Goal: Information Seeking & Learning: Find specific fact

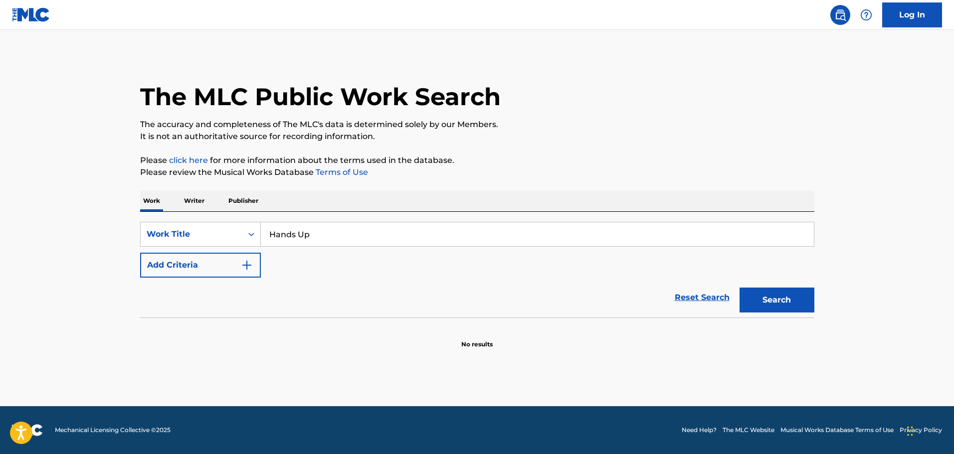
click at [234, 269] on button "Add Criteria" at bounding box center [200, 265] width 121 height 25
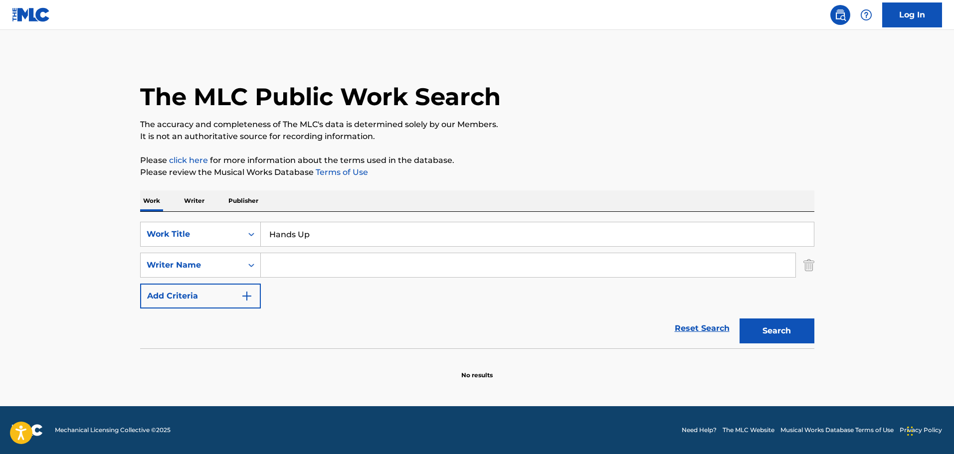
click at [308, 275] on input "Search Form" at bounding box center [528, 265] width 535 height 24
paste input "[PERSON_NAME]"
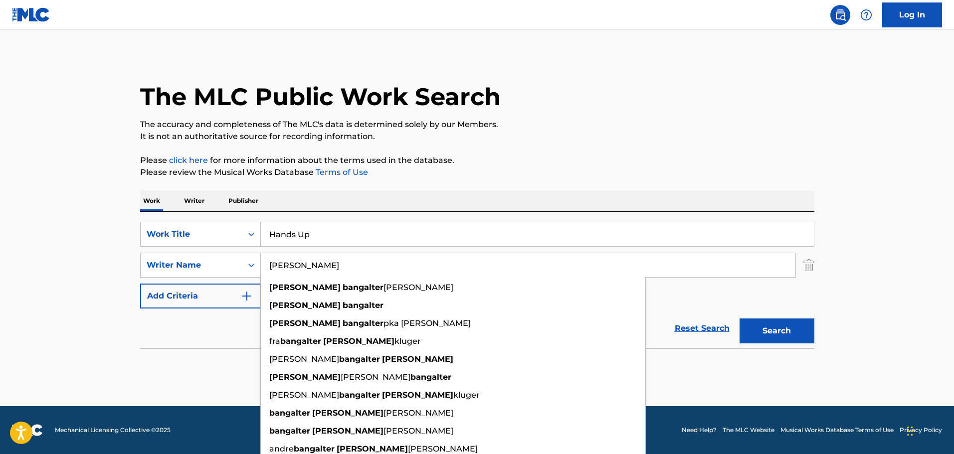
type input "[PERSON_NAME]"
click at [774, 327] on button "Search" at bounding box center [777, 331] width 75 height 25
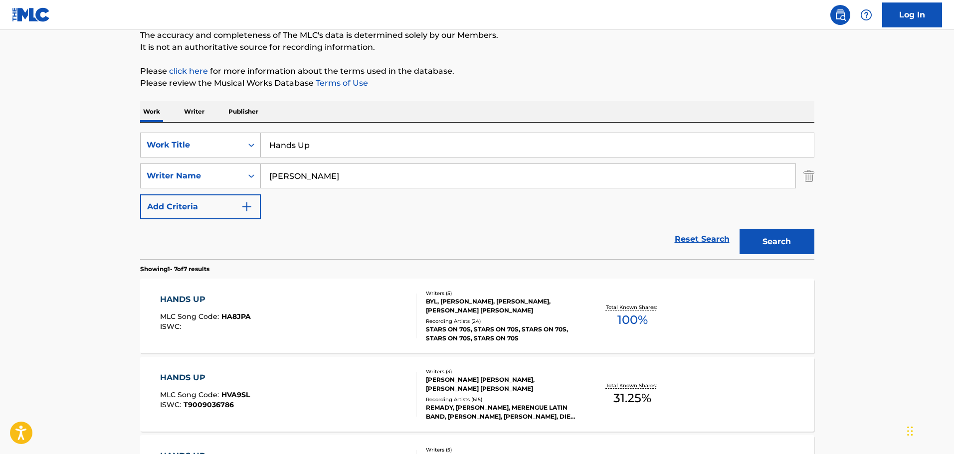
scroll to position [100, 0]
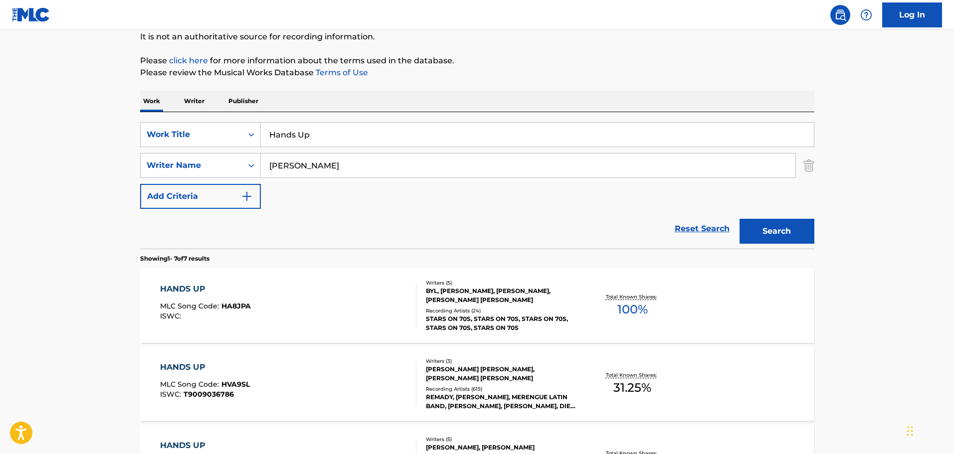
click at [188, 289] on div "HANDS UP" at bounding box center [205, 289] width 91 height 12
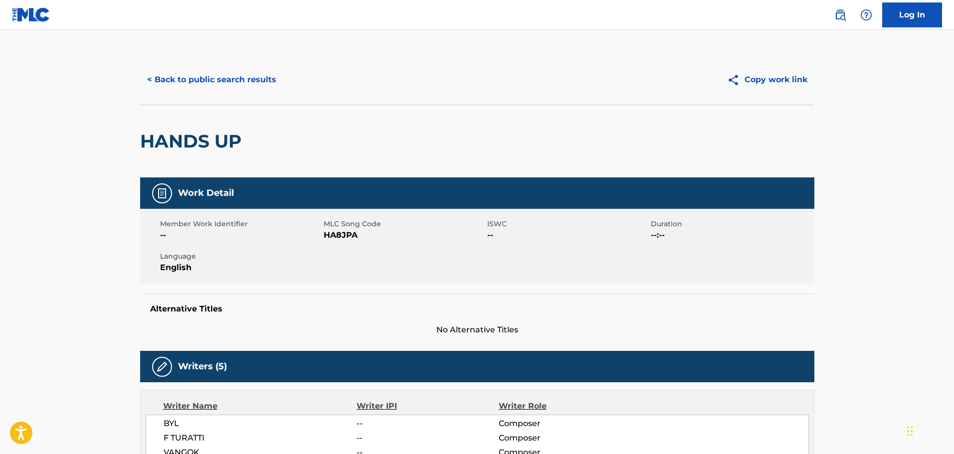
click at [201, 77] on button "< Back to public search results" at bounding box center [211, 79] width 143 height 25
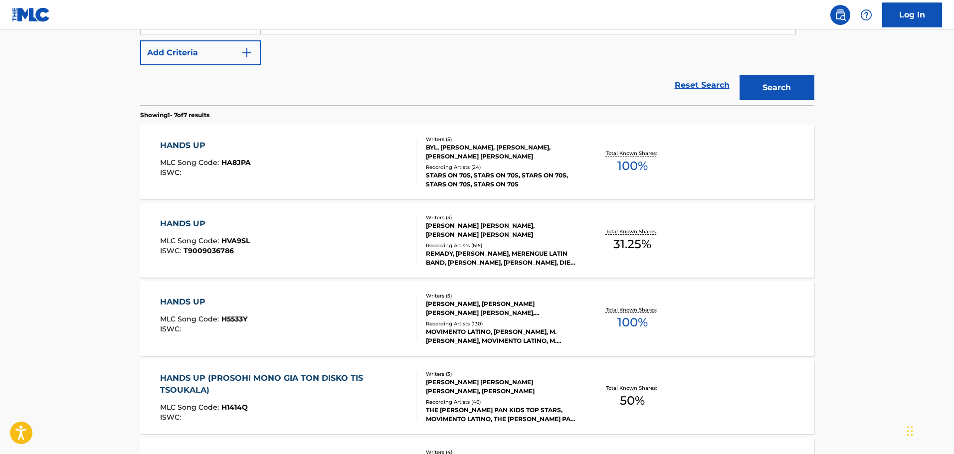
scroll to position [299, 0]
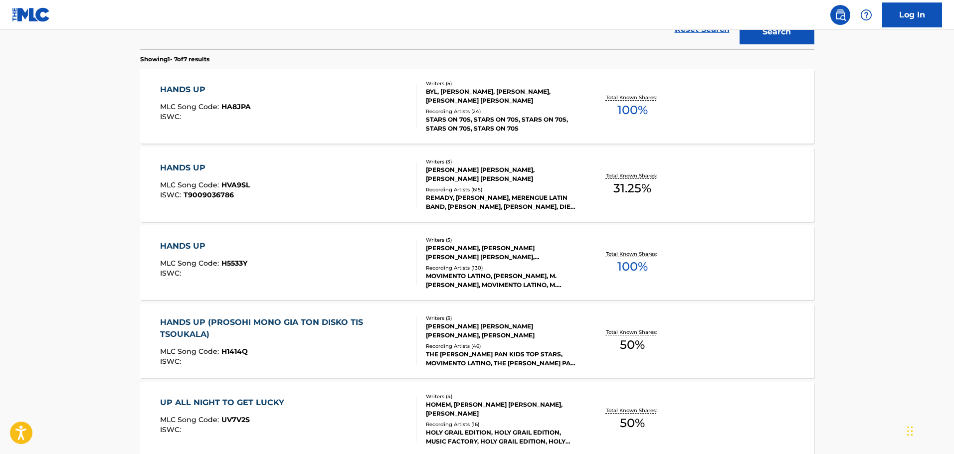
click at [187, 247] on div "HANDS UP" at bounding box center [203, 246] width 87 height 12
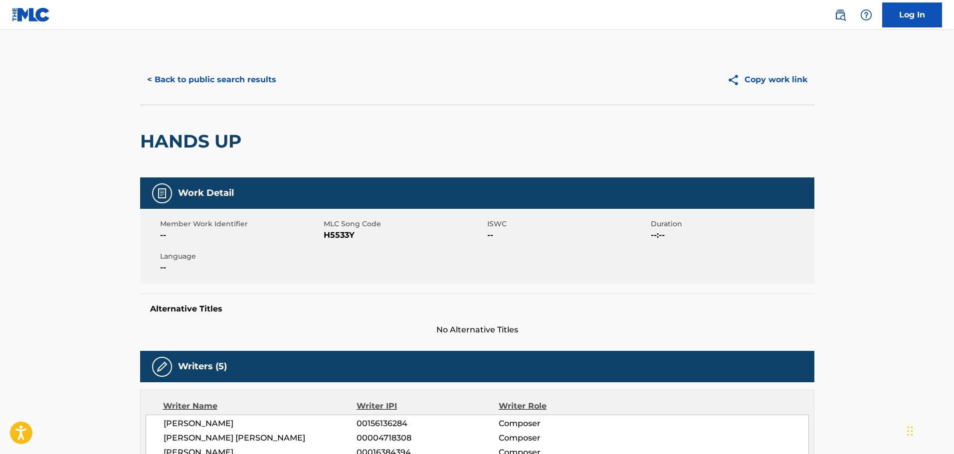
click at [223, 87] on button "< Back to public search results" at bounding box center [211, 79] width 143 height 25
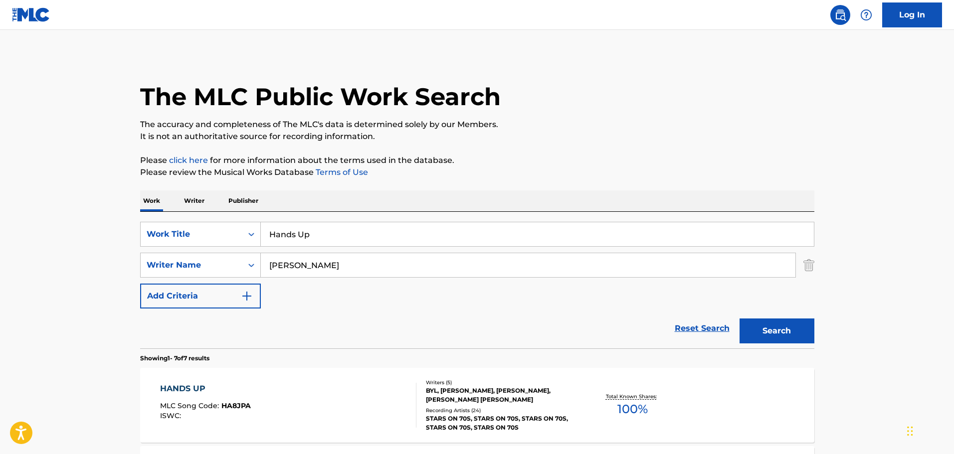
click at [359, 228] on input "Hands Up" at bounding box center [537, 234] width 553 height 24
paste input "(Give Me Your Heart)"
type input "Hands Up (Give Me Your Heart)"
click at [740, 319] on button "Search" at bounding box center [777, 331] width 75 height 25
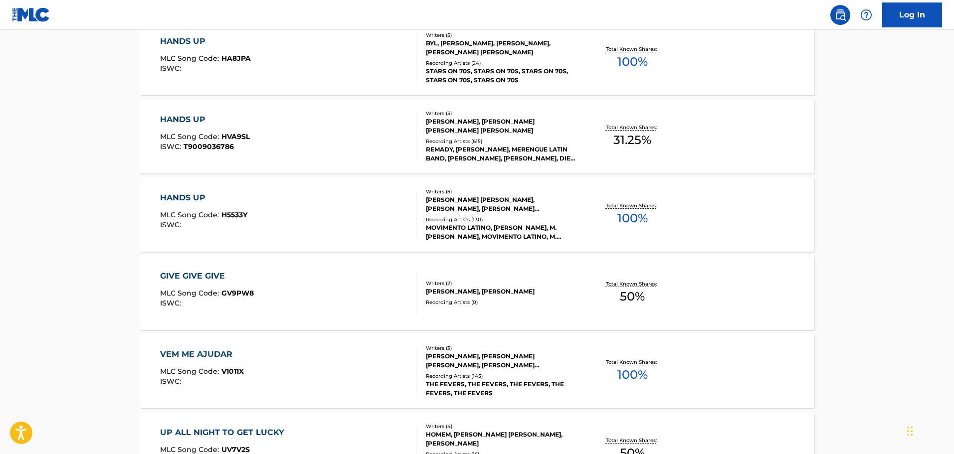
scroll to position [349, 0]
click at [201, 272] on div "GIVE GIVE GIVE" at bounding box center [207, 275] width 94 height 12
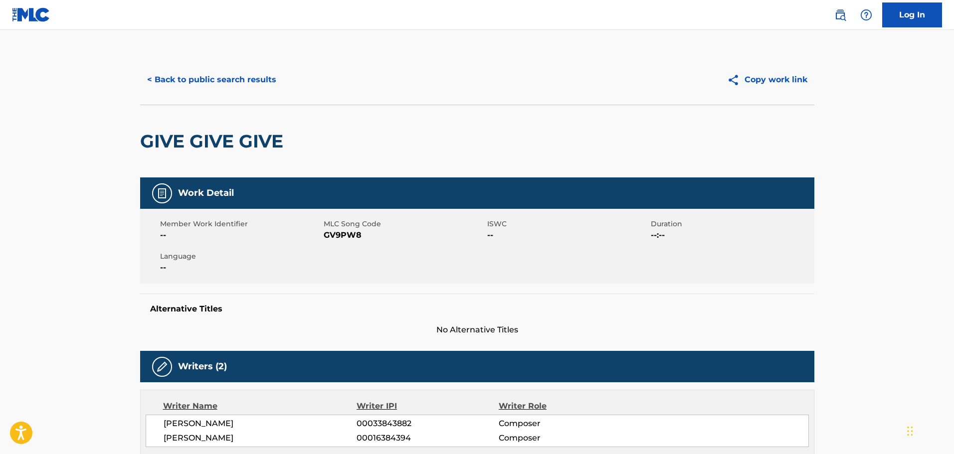
click at [234, 77] on button "< Back to public search results" at bounding box center [211, 79] width 143 height 25
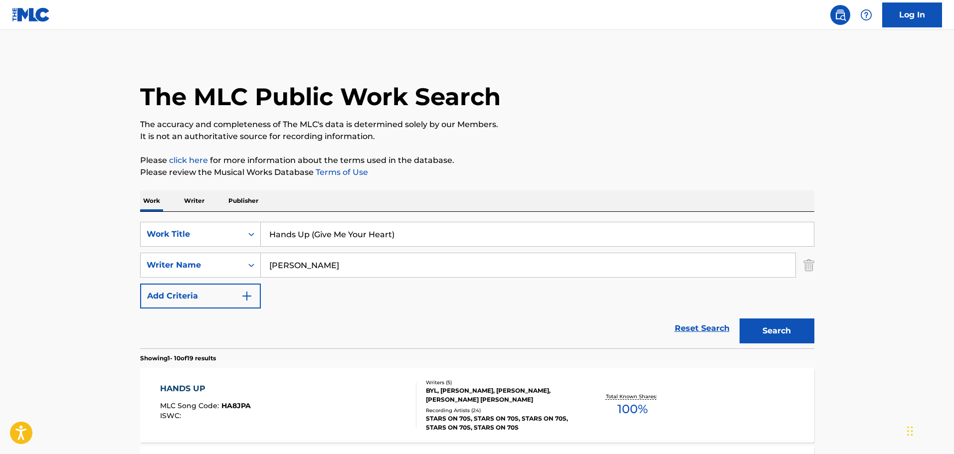
click at [382, 239] on input "Hands Up (Give Me Your Heart)" at bounding box center [537, 234] width 553 height 24
paste input "Open Letter To [GEOGRAPHIC_DATA]"
type input "Open Letter To [GEOGRAPHIC_DATA]"
click at [500, 321] on div "Reset Search Search" at bounding box center [477, 329] width 674 height 40
drag, startPoint x: 356, startPoint y: 264, endPoint x: 186, endPoint y: 249, distance: 171.3
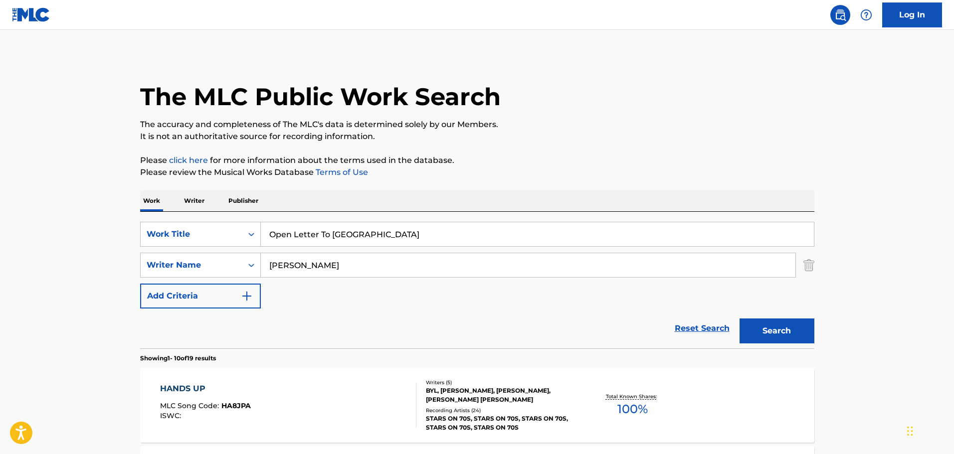
click at [190, 250] on div "SearchWithCriteria2f2b1665-72d6-4d32-a641-c66e15e31049 Work Title Open Letter T…" at bounding box center [477, 265] width 674 height 87
paste input "[PERSON_NAME]"
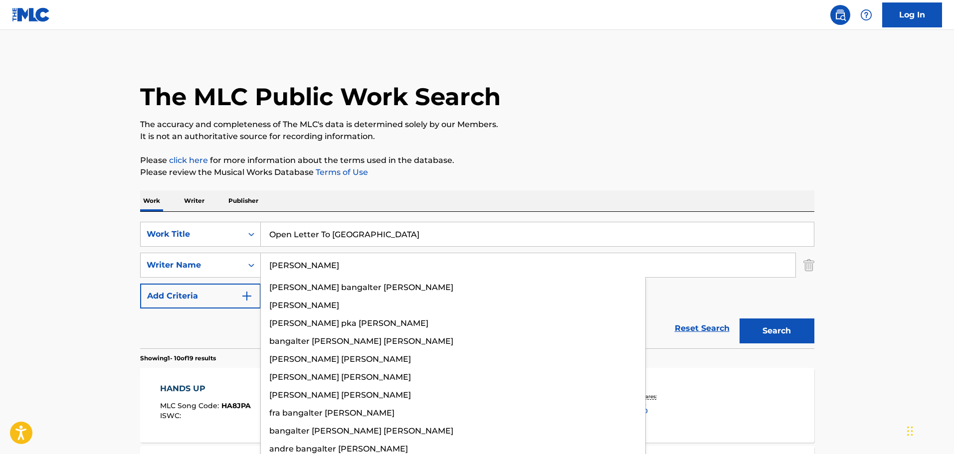
type input "[PERSON_NAME]"
drag, startPoint x: 380, startPoint y: 233, endPoint x: 123, endPoint y: 218, distance: 257.8
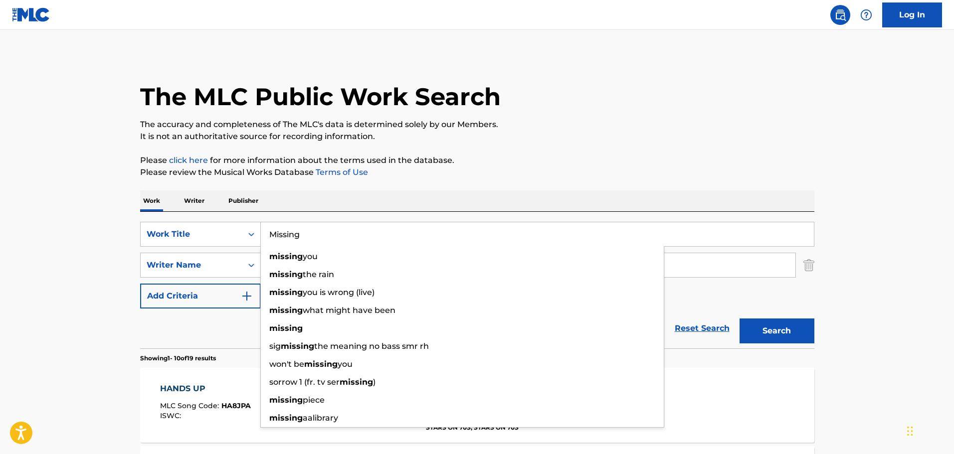
type input "Missing"
click at [740, 319] on button "Search" at bounding box center [777, 331] width 75 height 25
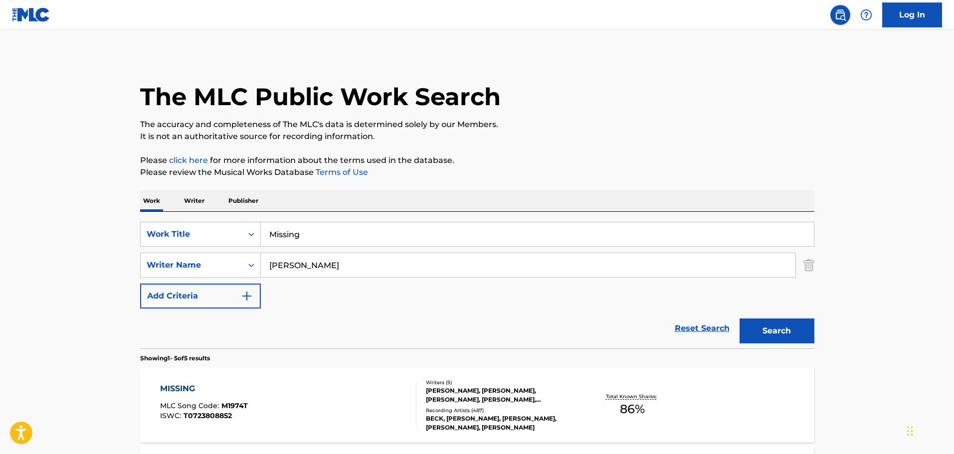
click at [175, 388] on div "MISSING" at bounding box center [204, 389] width 88 height 12
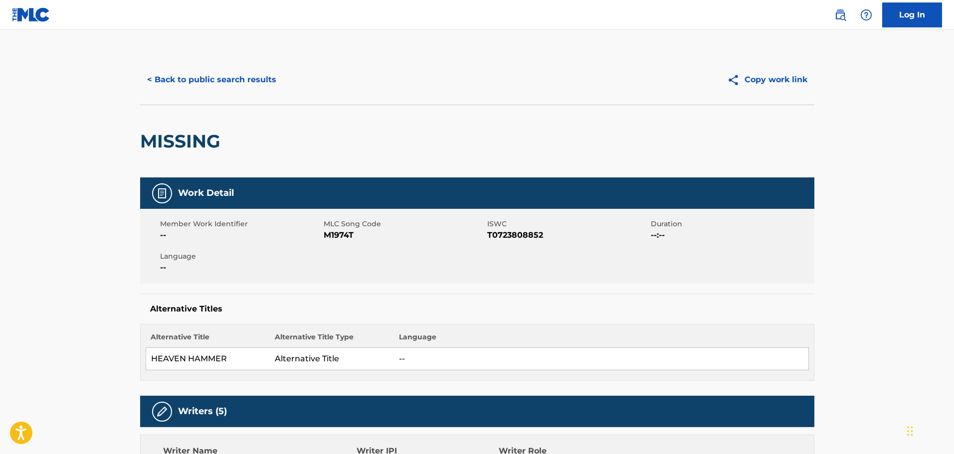
click at [238, 87] on button "< Back to public search results" at bounding box center [211, 79] width 143 height 25
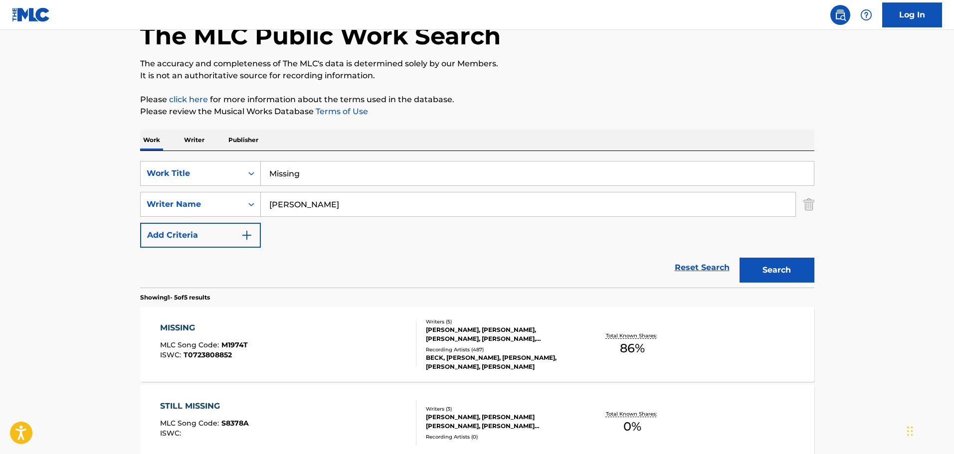
scroll to position [150, 0]
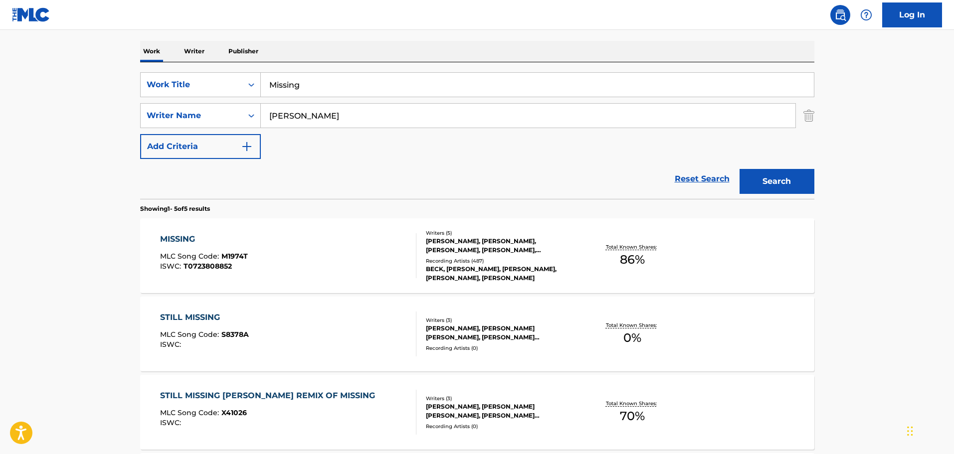
click at [202, 311] on div "STILL MISSING MLC Song Code : S8378A ISWC : Writers ( 3 ) [PERSON_NAME], [PERSO…" at bounding box center [477, 334] width 674 height 75
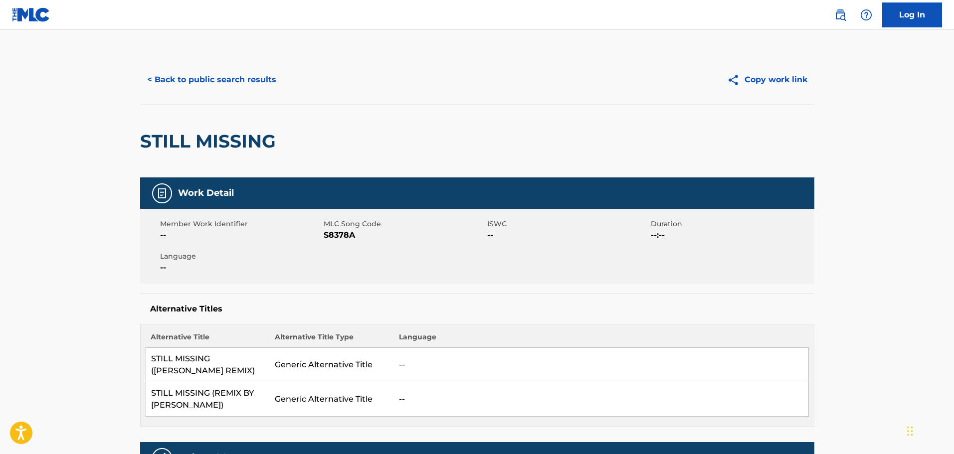
click at [226, 77] on button "< Back to public search results" at bounding box center [211, 79] width 143 height 25
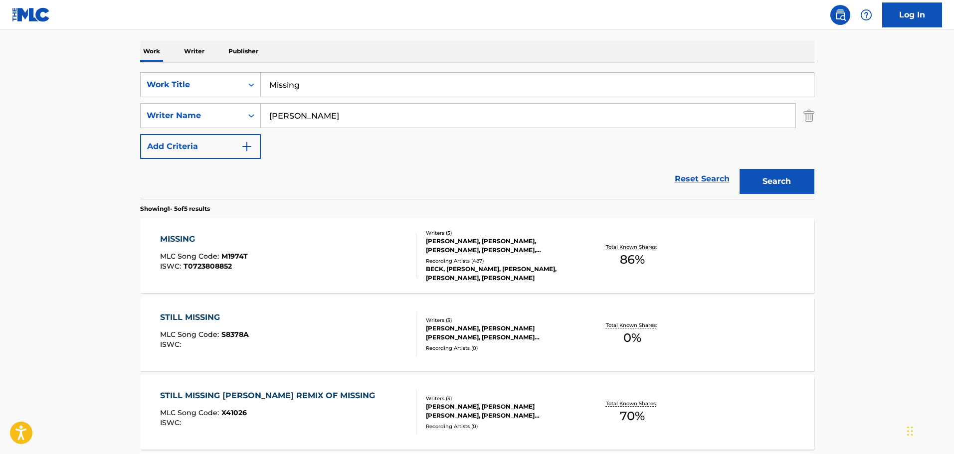
scroll to position [249, 0]
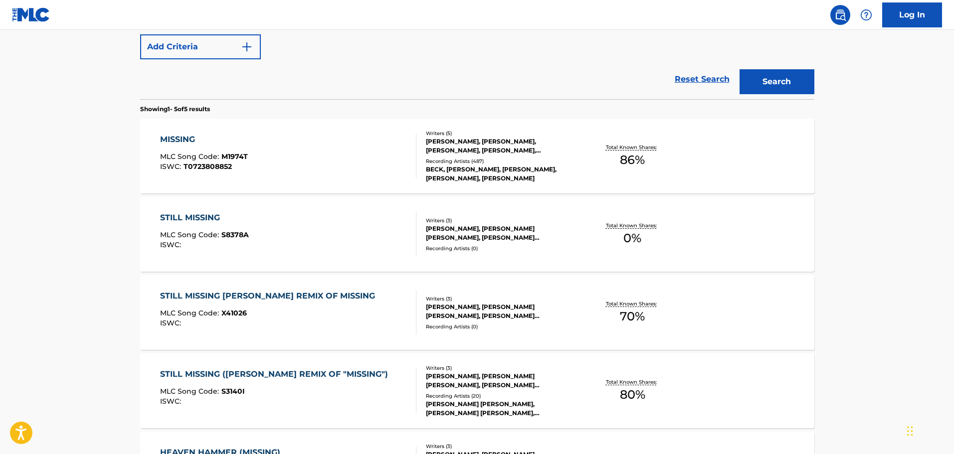
click at [317, 296] on div "STILL MISSING [PERSON_NAME] REMIX OF MISSING" at bounding box center [270, 296] width 220 height 12
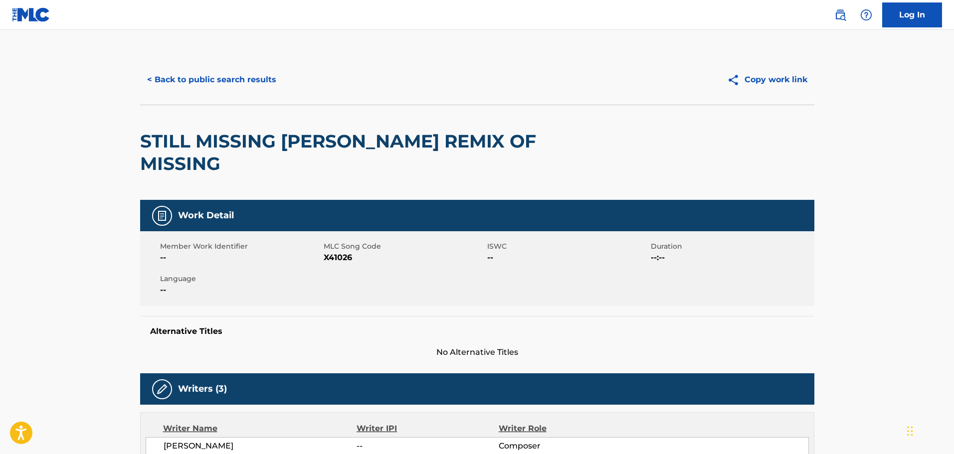
click at [236, 76] on button "< Back to public search results" at bounding box center [211, 79] width 143 height 25
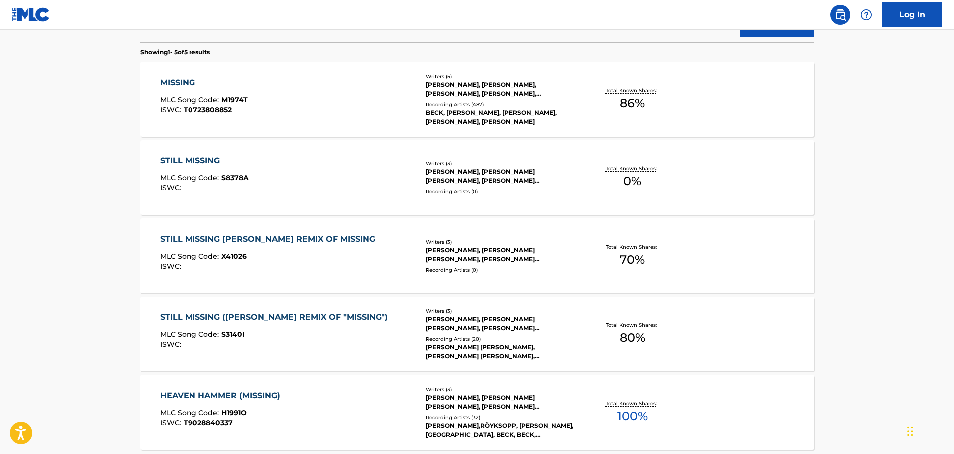
scroll to position [402, 0]
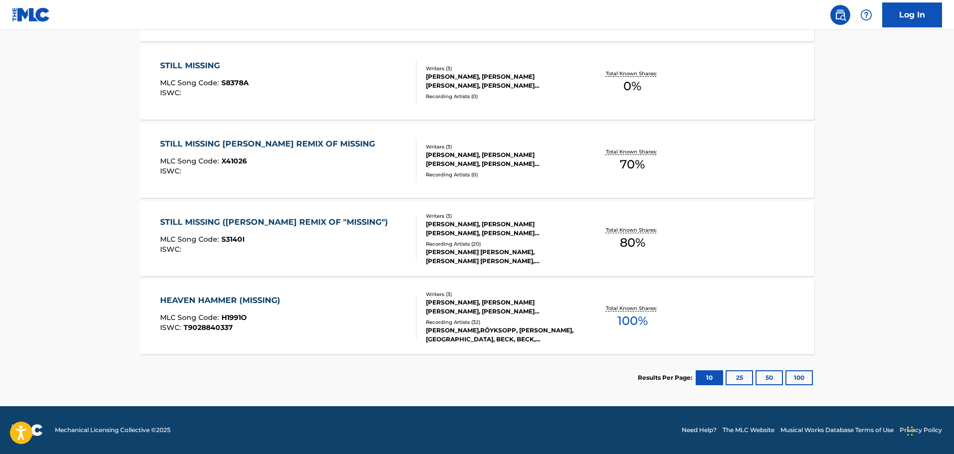
click at [247, 306] on div "HEAVEN HAMMER (MISSING)" at bounding box center [222, 301] width 125 height 12
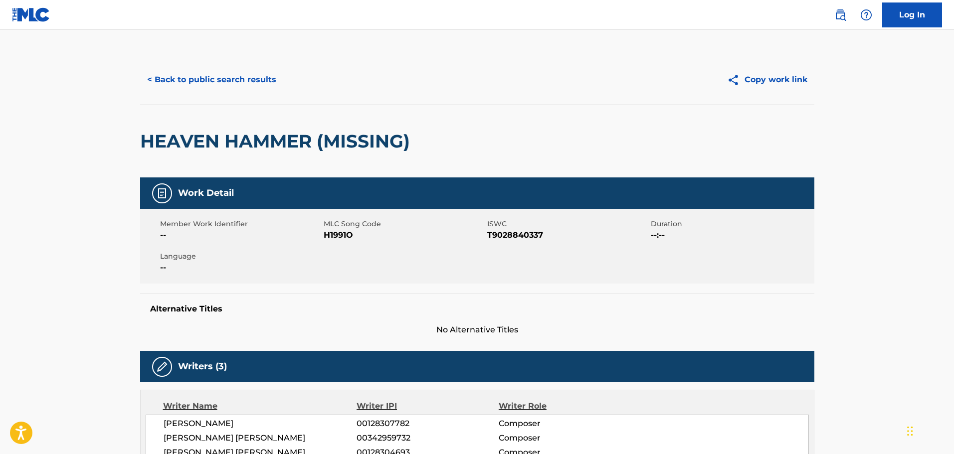
click at [243, 80] on button "< Back to public search results" at bounding box center [211, 79] width 143 height 25
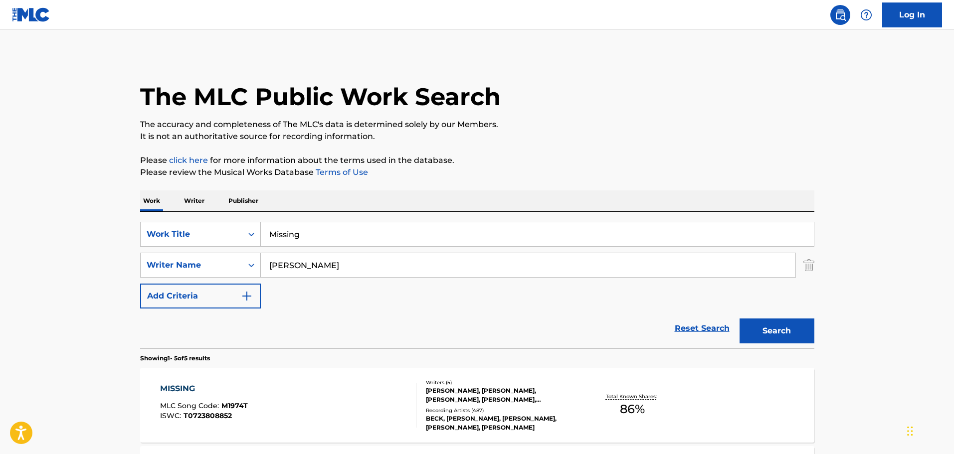
drag, startPoint x: 321, startPoint y: 229, endPoint x: 101, endPoint y: 206, distance: 221.2
click at [98, 210] on main "The MLC Public Work Search The accuracy and completeness of The MLC's data is d…" at bounding box center [477, 419] width 954 height 778
paste input "You're Nobody till Somebody Loves You"
type input "You're Nobody till Somebody Loves You"
click at [450, 309] on div "Reset Search Search" at bounding box center [477, 329] width 674 height 40
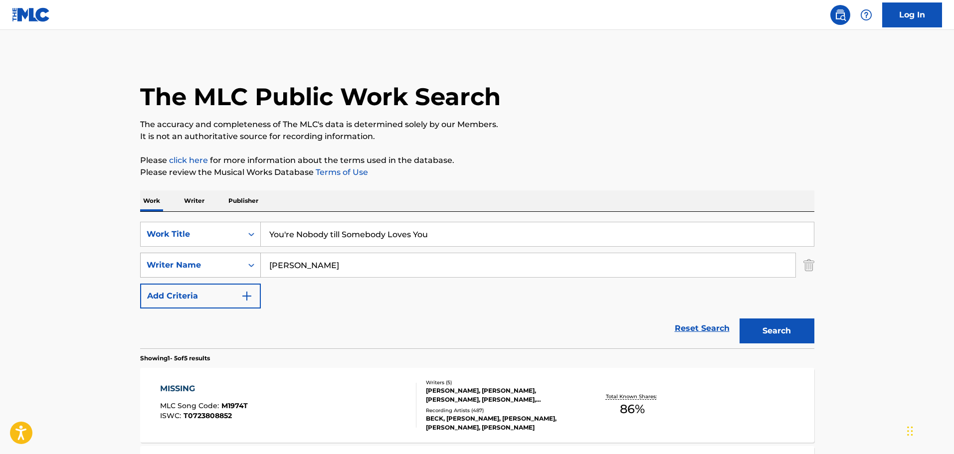
drag, startPoint x: 278, startPoint y: 266, endPoint x: 190, endPoint y: 271, distance: 88.0
click at [130, 268] on div "The MLC Public Work Search The accuracy and completeness of The MLC's data is d…" at bounding box center [477, 429] width 698 height 748
paste input "[PERSON_NAME]"
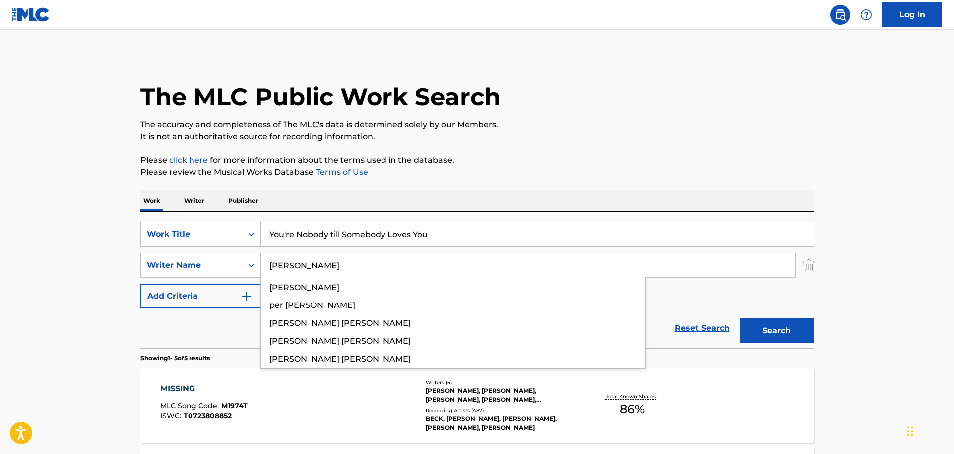
type input "[PERSON_NAME]"
click at [775, 334] on button "Search" at bounding box center [777, 331] width 75 height 25
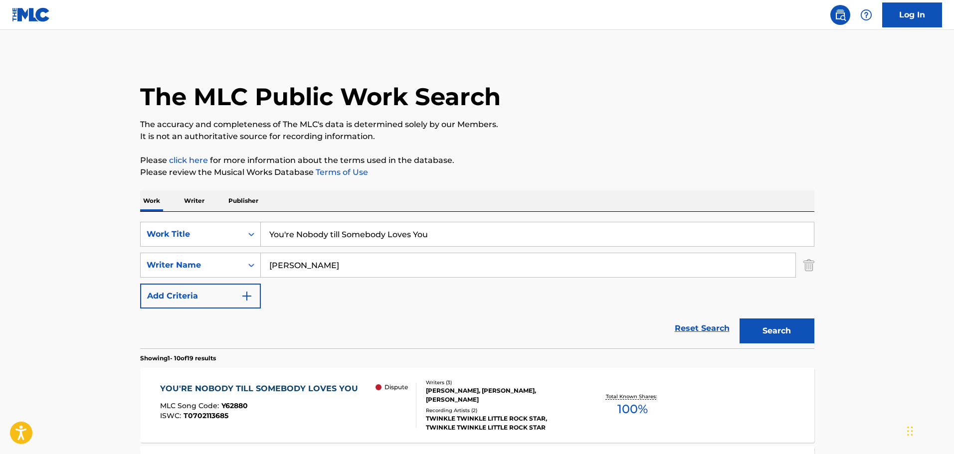
click at [307, 387] on div "YOU'RE NOBODY TILL SOMEBODY LOVES YOU" at bounding box center [261, 389] width 203 height 12
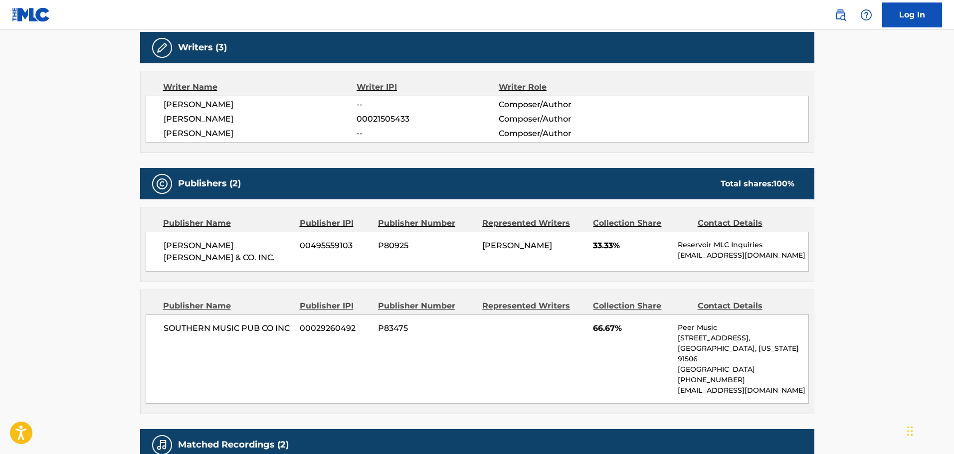
scroll to position [399, 0]
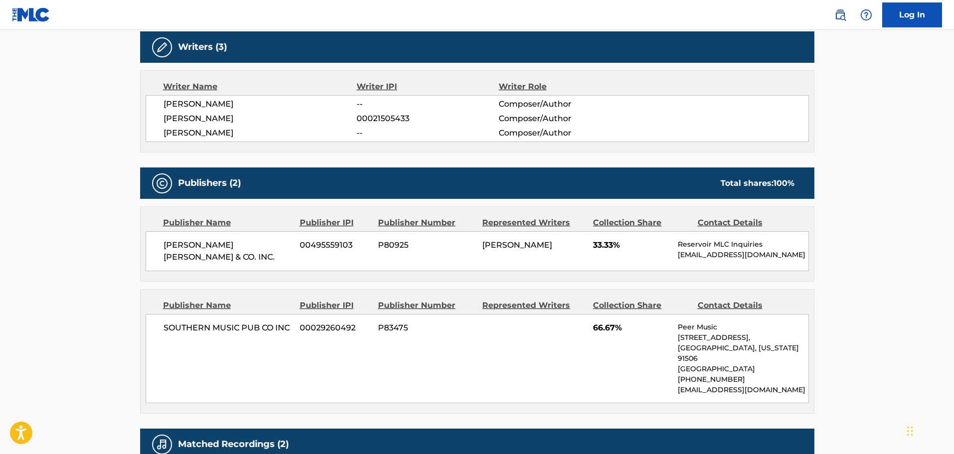
click at [509, 263] on div "[PERSON_NAME] [PERSON_NAME] & CO. INC. 00495559103 P80925 [PERSON_NAME] 33.33% …" at bounding box center [477, 251] width 663 height 40
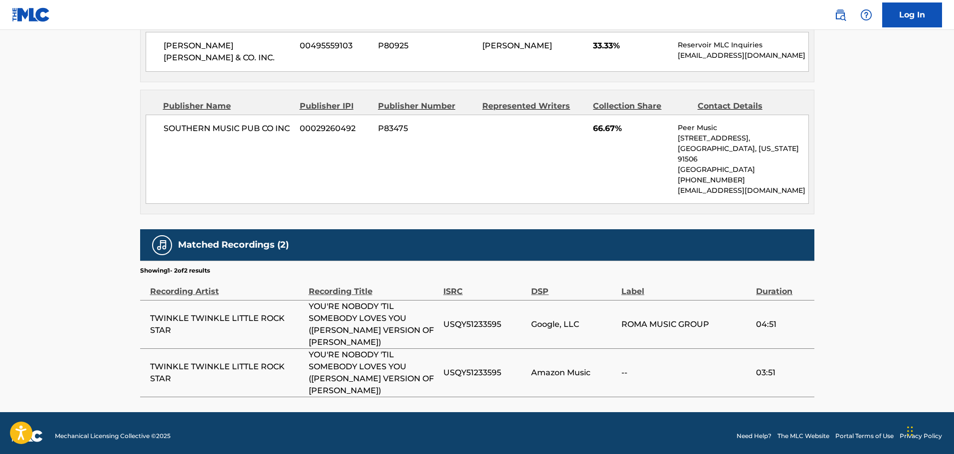
scroll to position [449, 0]
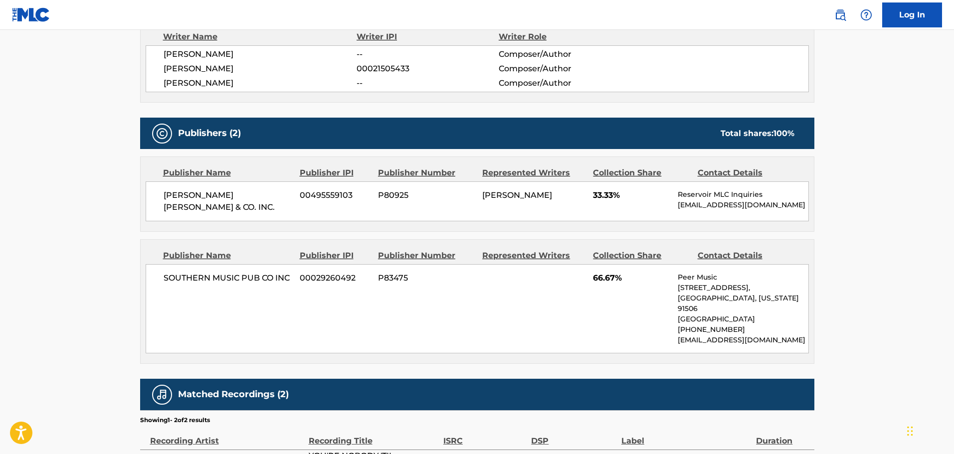
click at [178, 194] on span "[PERSON_NAME] [PERSON_NAME] & CO. INC." at bounding box center [228, 202] width 129 height 24
drag, startPoint x: 178, startPoint y: 194, endPoint x: 182, endPoint y: 214, distance: 20.3
click at [182, 214] on div "[PERSON_NAME] [PERSON_NAME] & CO. INC. 00495559103 P80925 [PERSON_NAME] 33.33% …" at bounding box center [477, 202] width 663 height 40
